Goal: Connect with others: Connect with other users

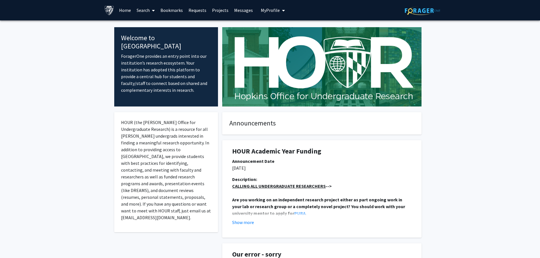
click at [239, 10] on link "Messages" at bounding box center [243, 10] width 24 height 20
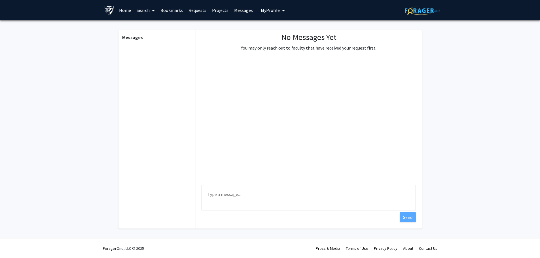
click at [270, 10] on span "My Profile" at bounding box center [270, 10] width 19 height 6
click at [289, 27] on span "[PERSON_NAME]" at bounding box center [296, 26] width 34 height 6
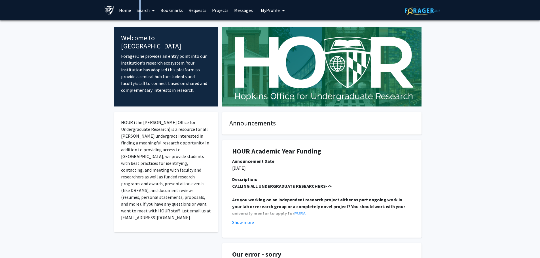
drag, startPoint x: 138, startPoint y: 10, endPoint x: 152, endPoint y: 10, distance: 14.2
click at [137, 10] on link "Search" at bounding box center [146, 10] width 24 height 20
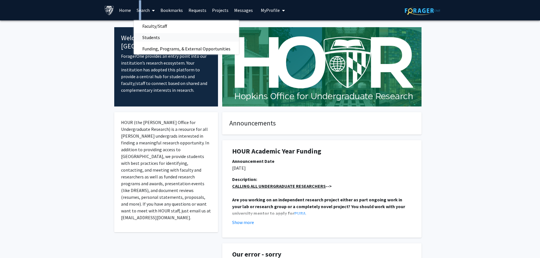
click at [155, 37] on span "Students" at bounding box center [151, 37] width 35 height 11
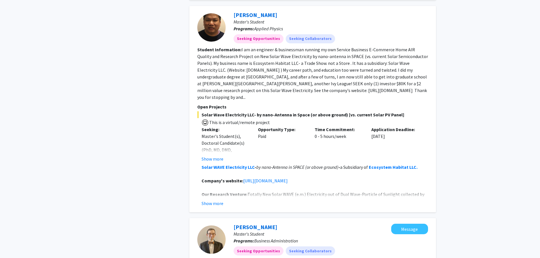
scroll to position [453, 0]
